Goal: Information Seeking & Learning: Learn about a topic

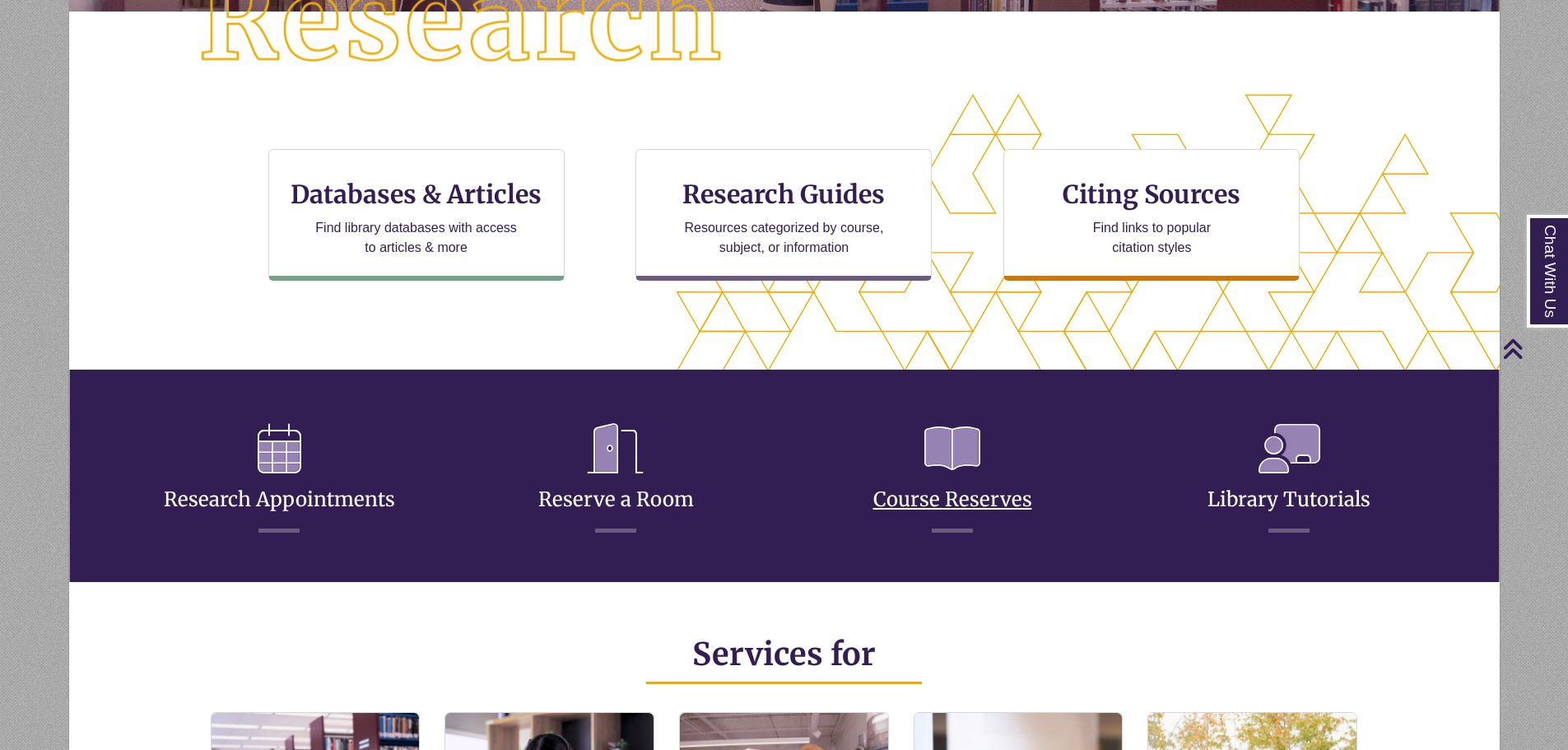
scroll to position [494, 0]
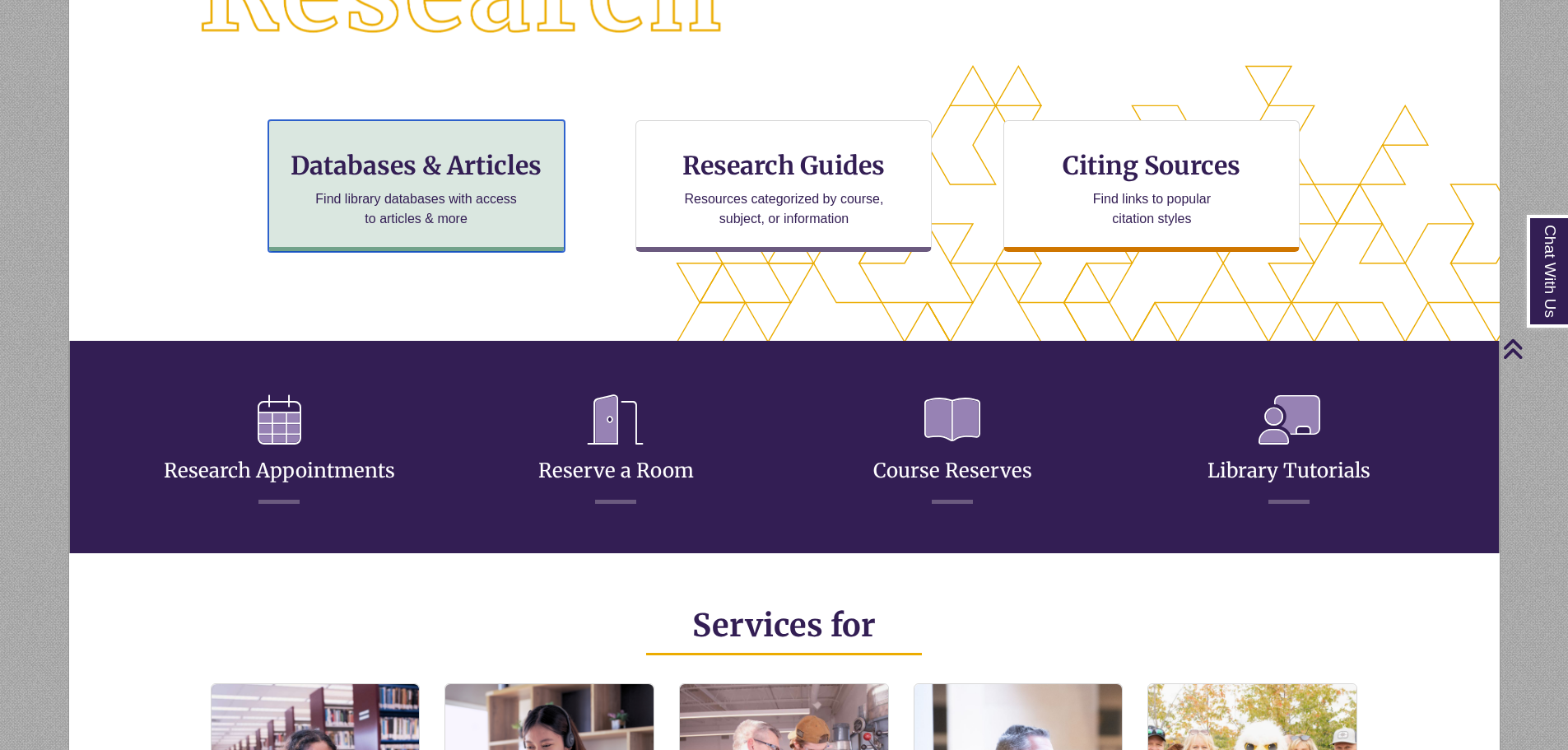
click at [532, 218] on div "Databases & Articles Find library databases with access to articles & more" at bounding box center [416, 186] width 296 height 131
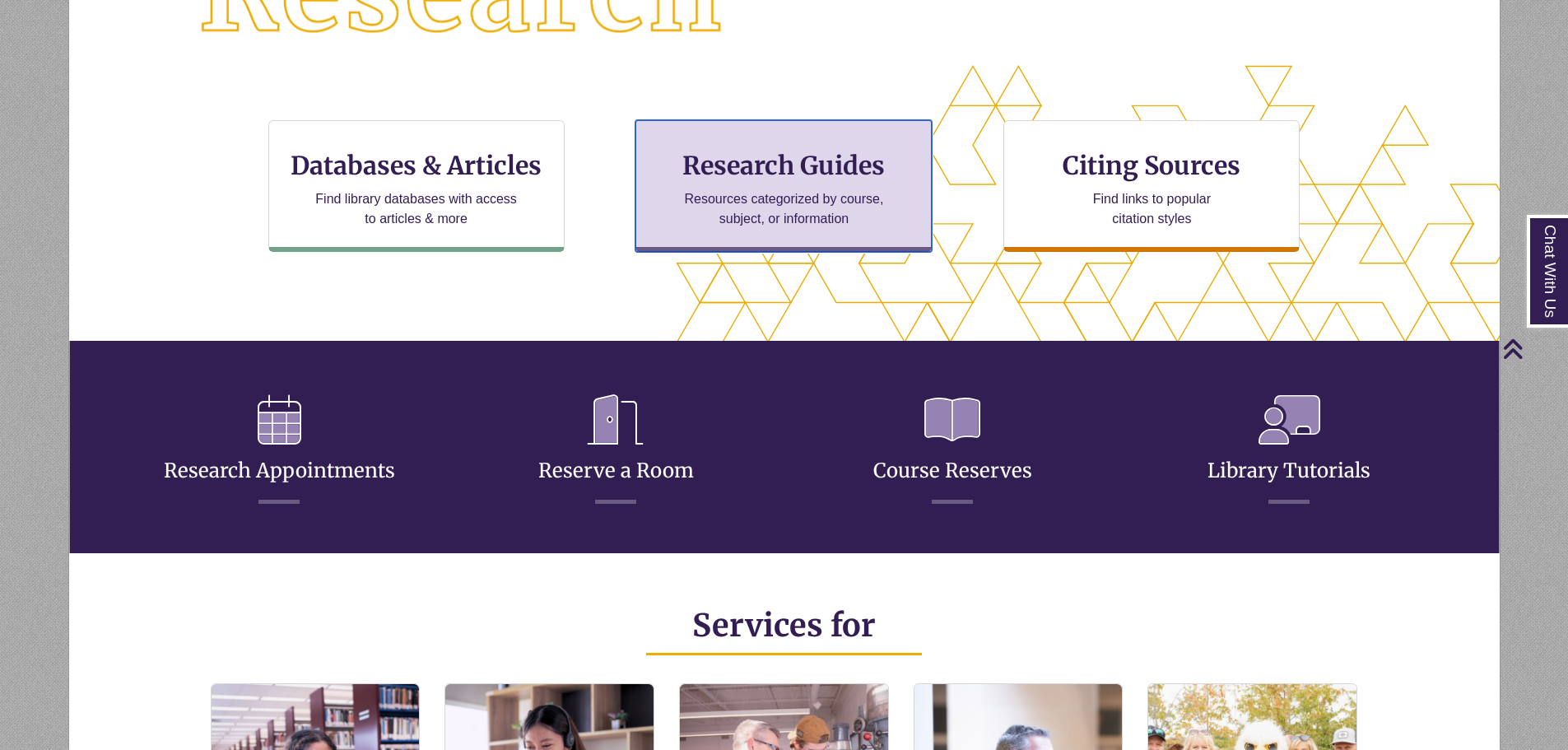
click at [744, 178] on h3 "Research Guides" at bounding box center [784, 165] width 268 height 31
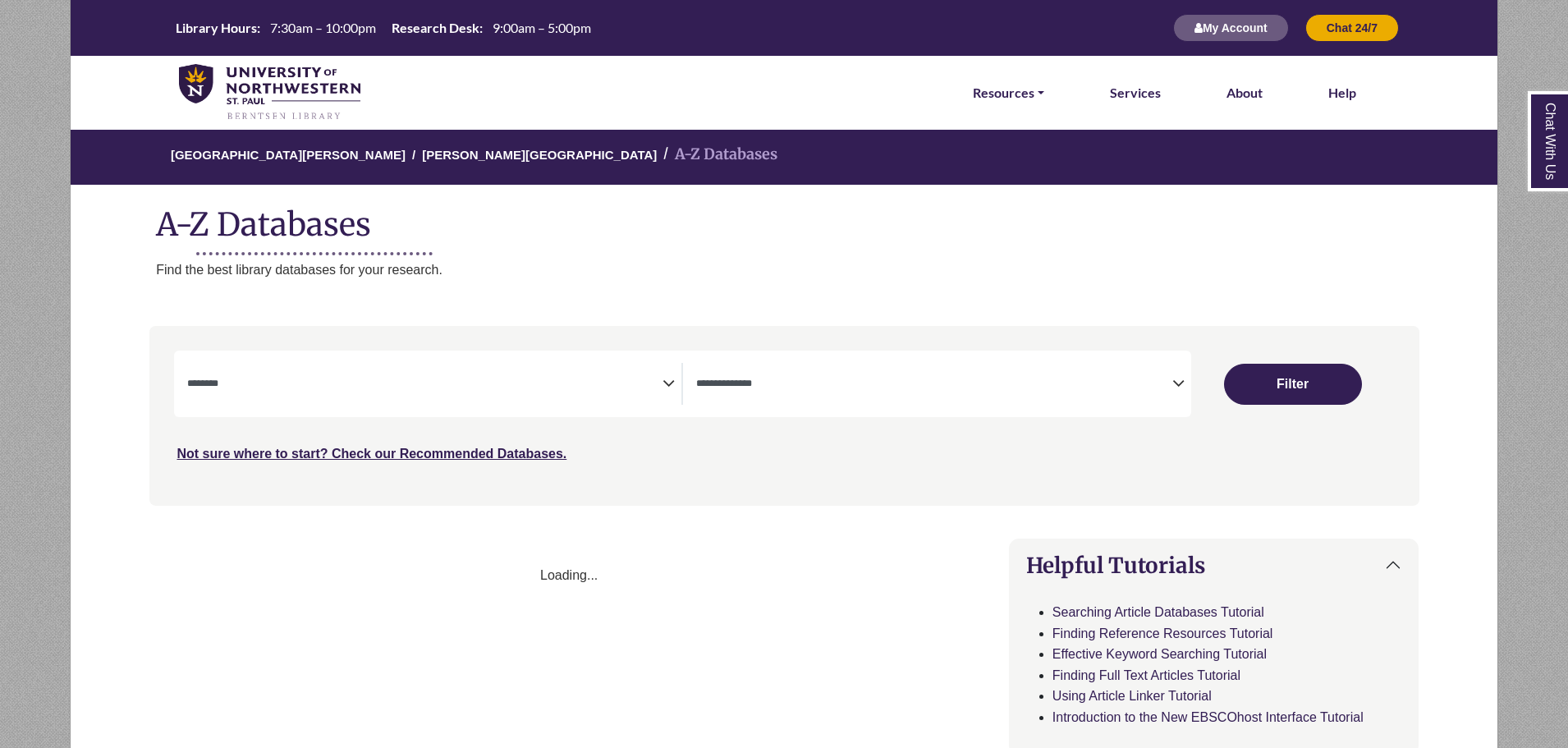
select select "Database Subject Filter"
select select "Database Types Filter"
select select "Database Subject Filter"
select select "Database Types Filter"
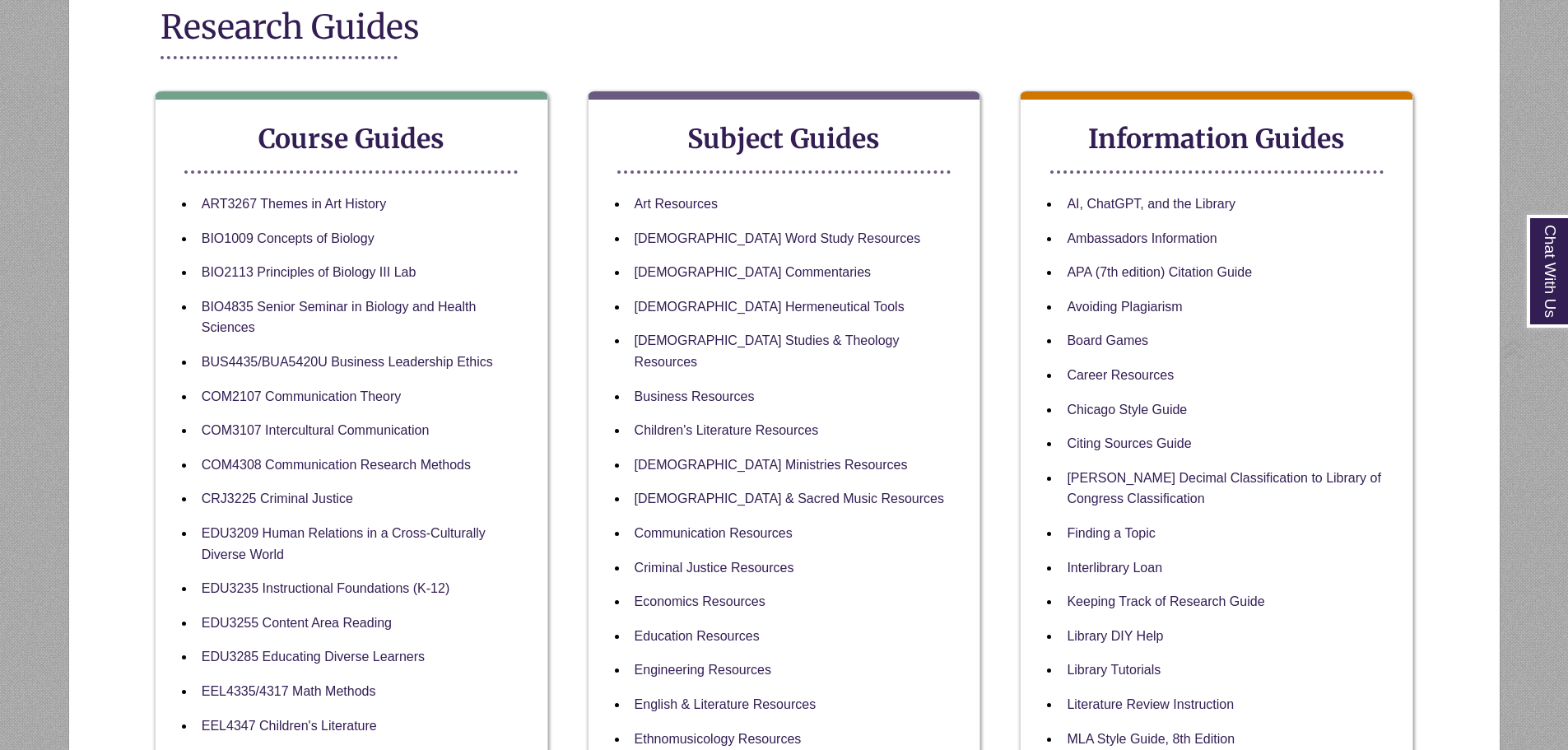
scroll to position [247, 0]
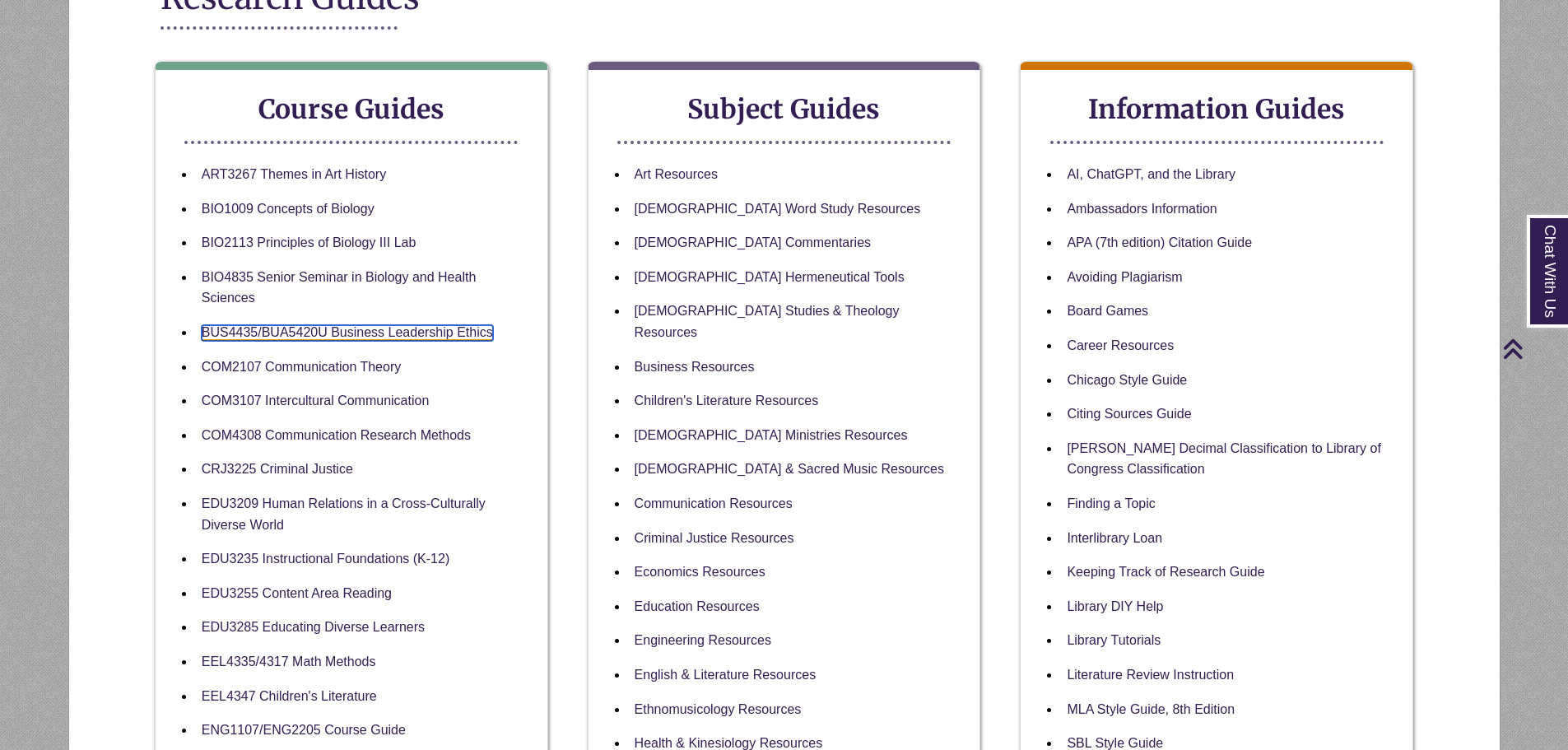
click at [443, 333] on link "BUS4435/BUA5420U Business Leadership Ethics" at bounding box center [347, 333] width 291 height 16
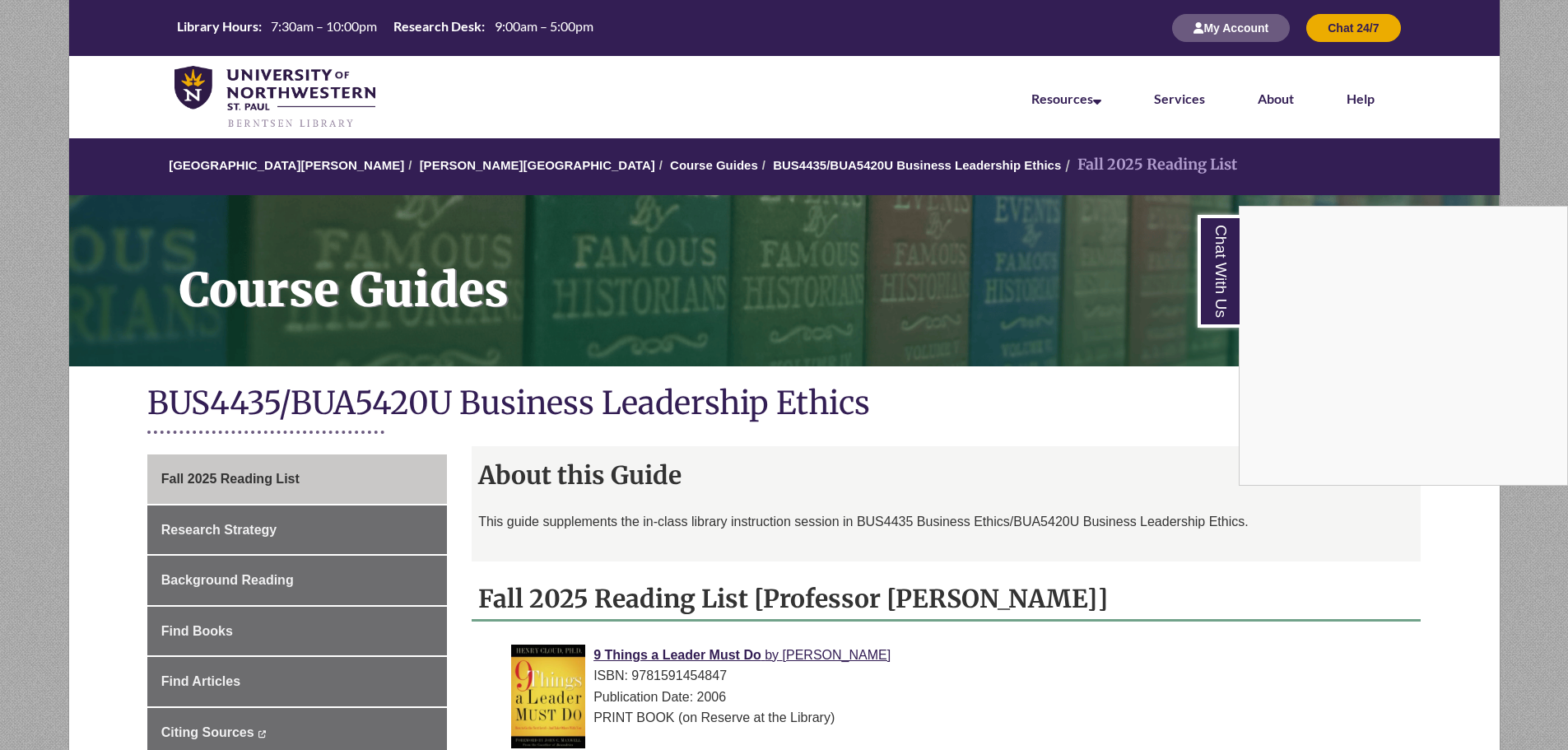
click at [1097, 296] on div "Chat With Us" at bounding box center [784, 375] width 1568 height 750
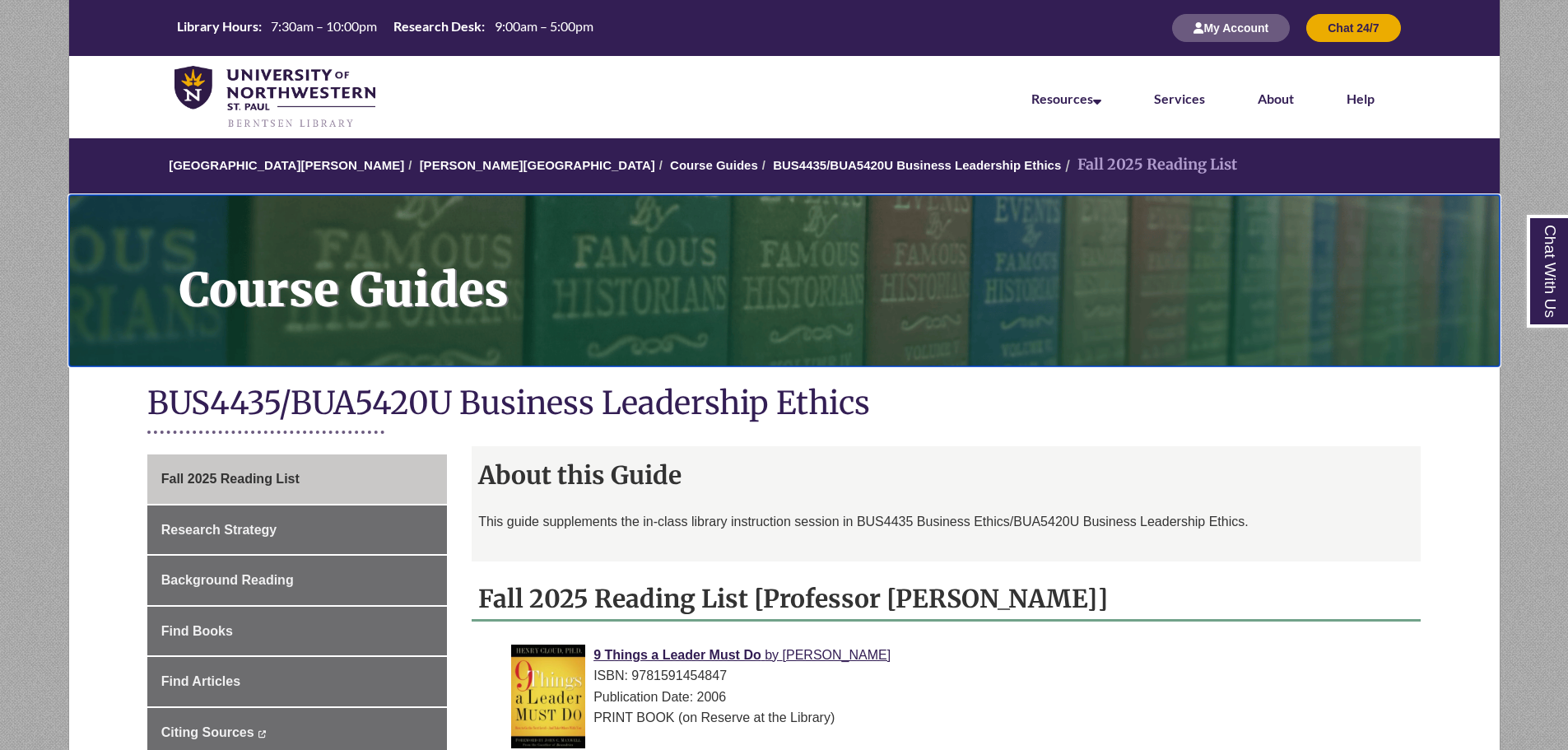
click at [1097, 296] on h1 "Course Guides" at bounding box center [831, 269] width 1338 height 150
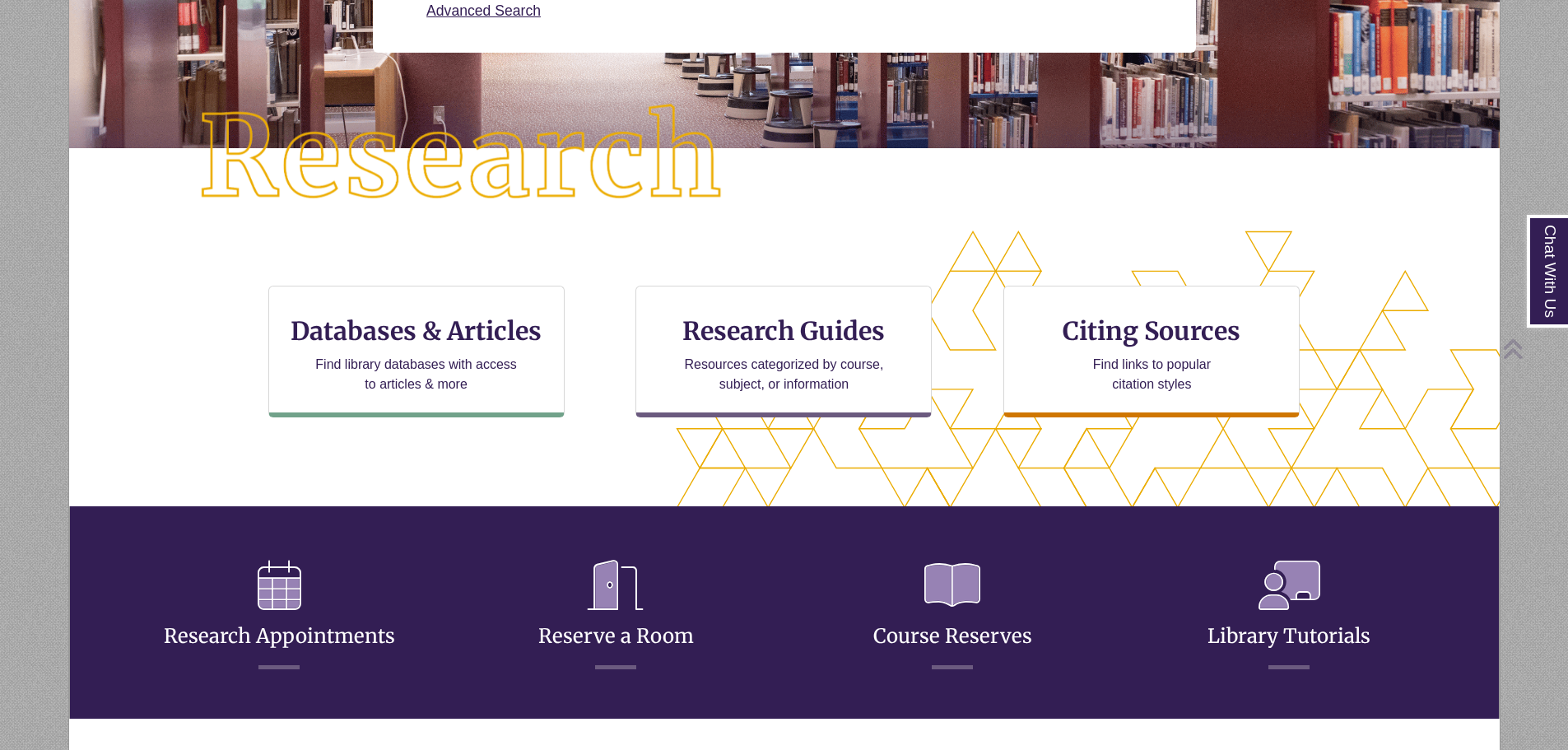
scroll to position [400, 1290]
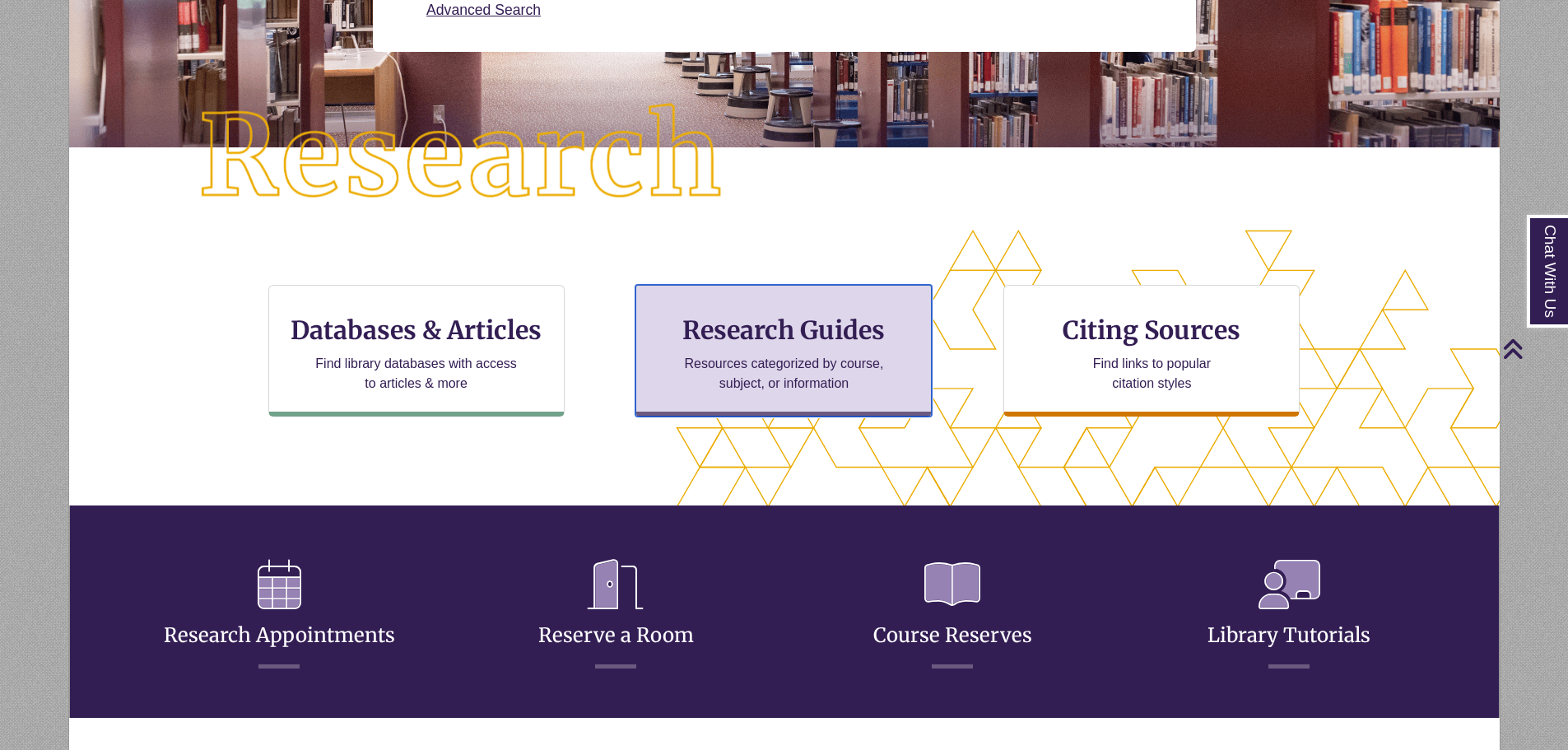
click at [796, 347] on div "Research Guides Resources categorized by course, subject, or information" at bounding box center [783, 350] width 296 height 131
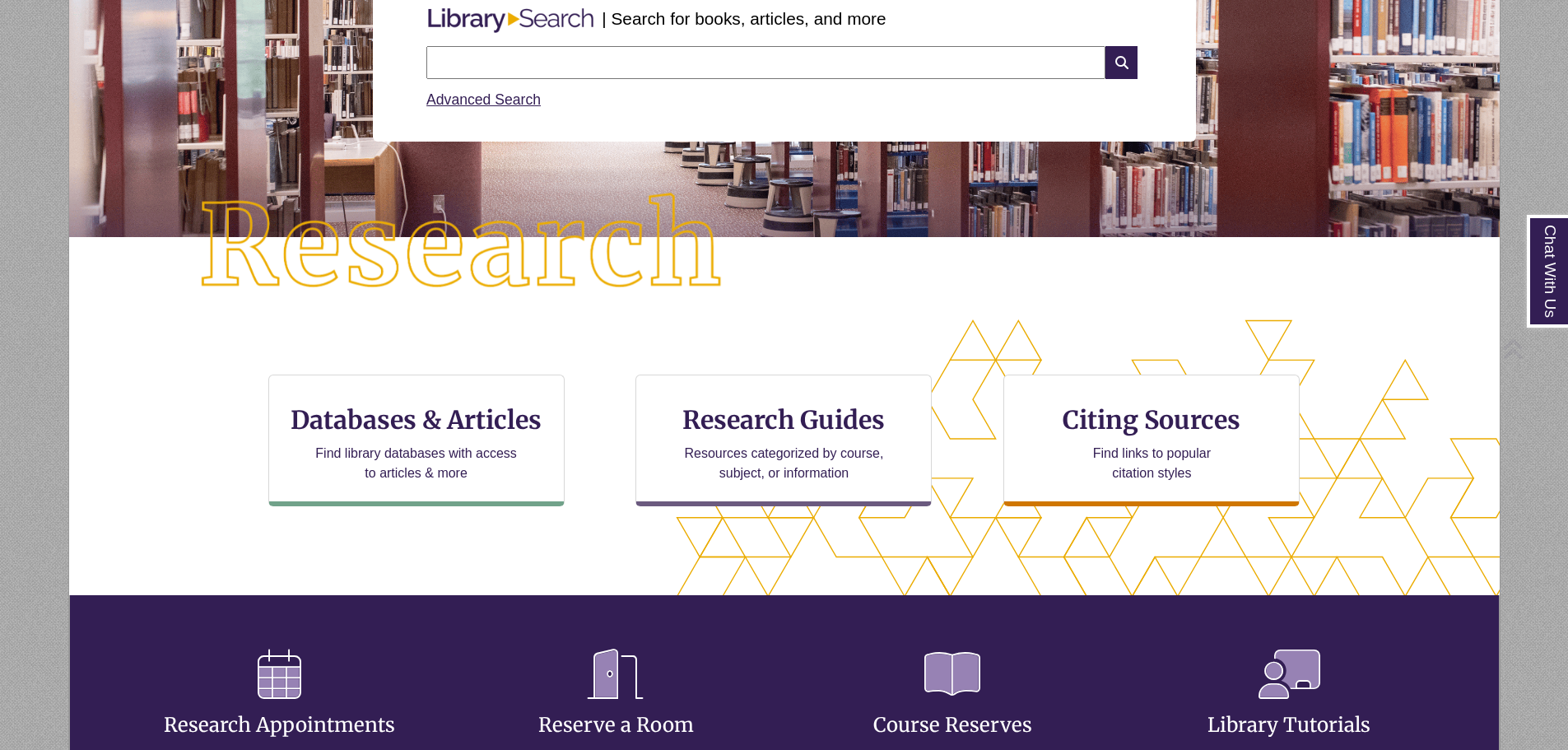
scroll to position [247, 0]
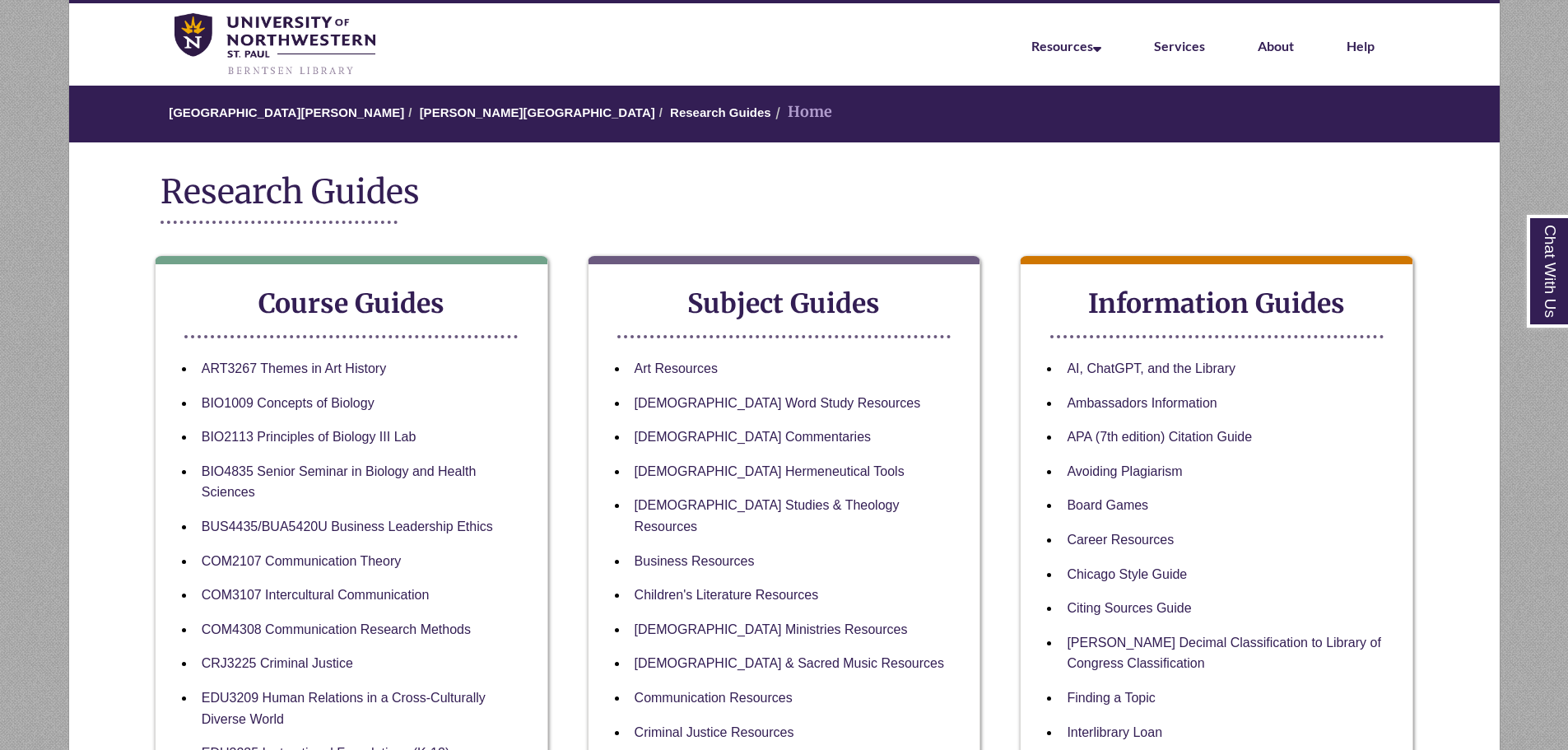
scroll to position [83, 0]
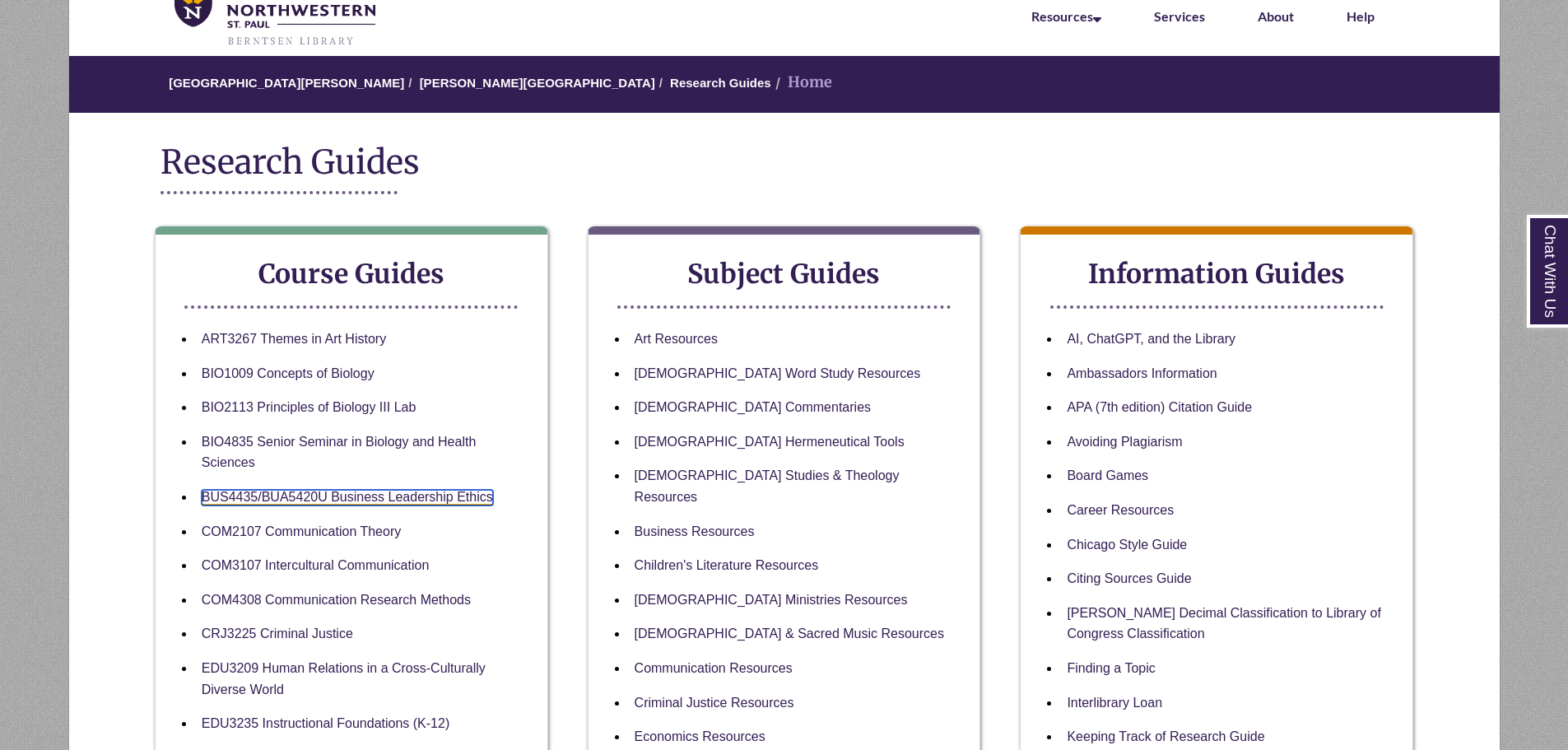
click at [471, 502] on link "BUS4435/BUA5420U Business Leadership Ethics" at bounding box center [347, 497] width 291 height 16
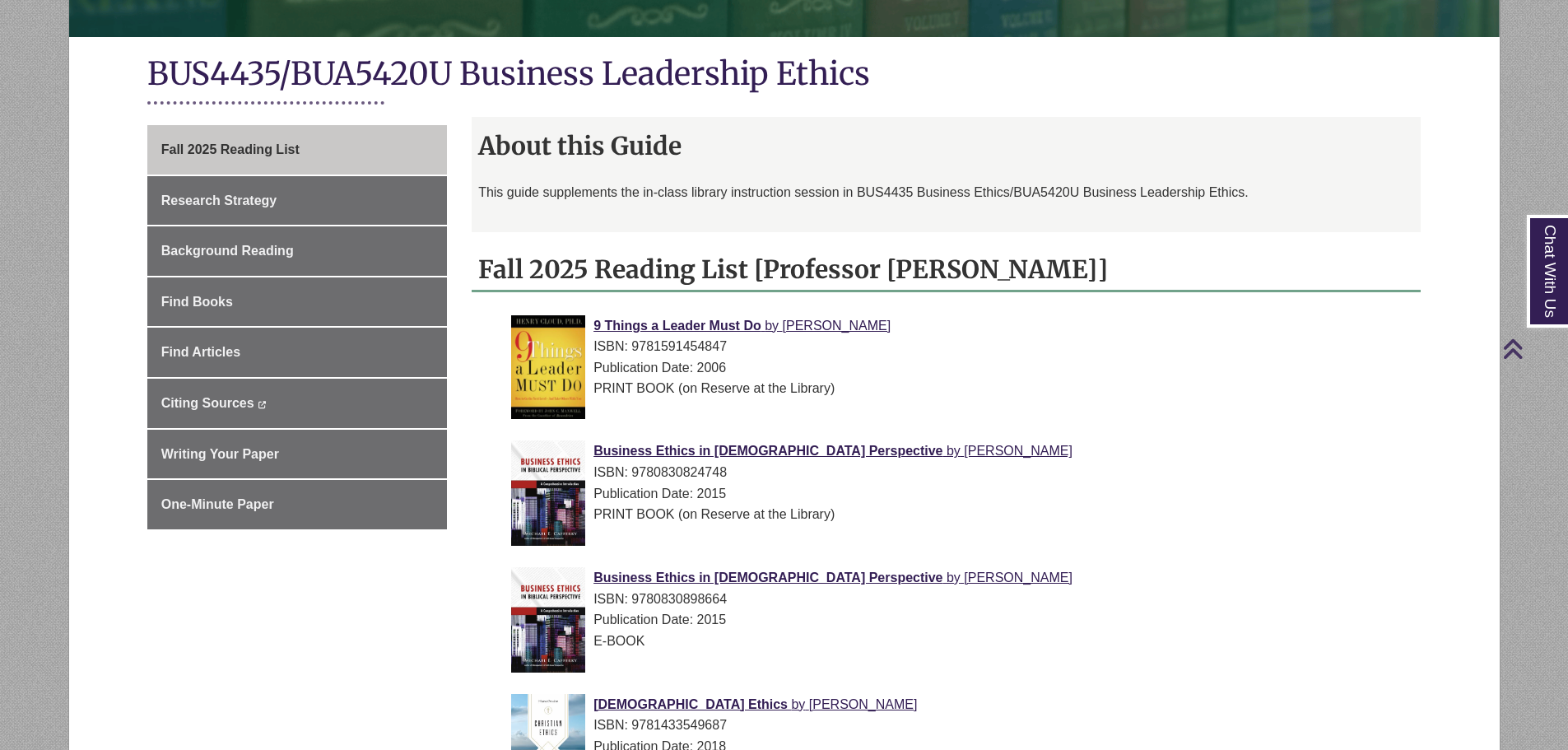
scroll to position [576, 0]
